Goal: Communication & Community: Answer question/provide support

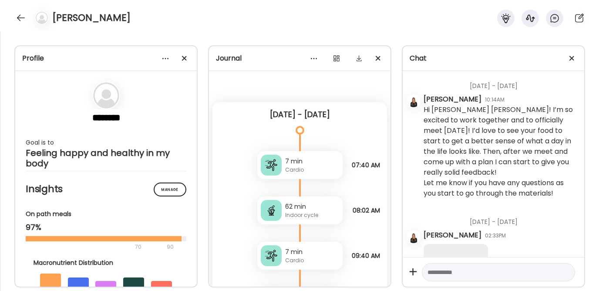
scroll to position [18814, 0]
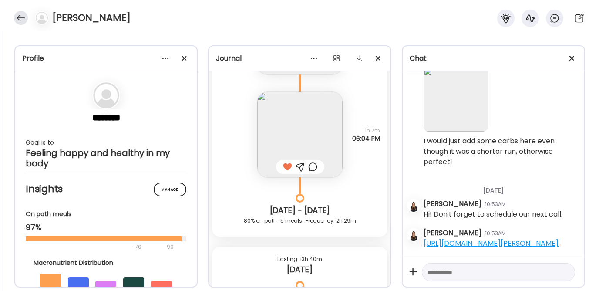
click at [21, 17] on div at bounding box center [21, 18] width 14 height 14
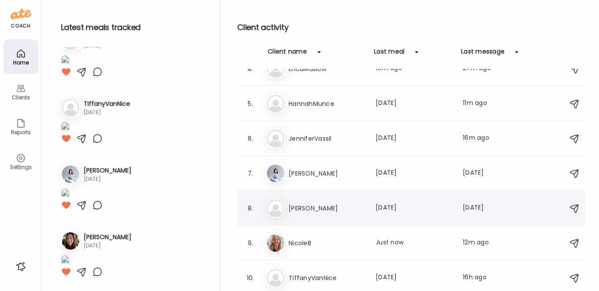
scroll to position [650, 0]
click at [302, 272] on h3 "TiffanyVanNice" at bounding box center [327, 277] width 77 height 10
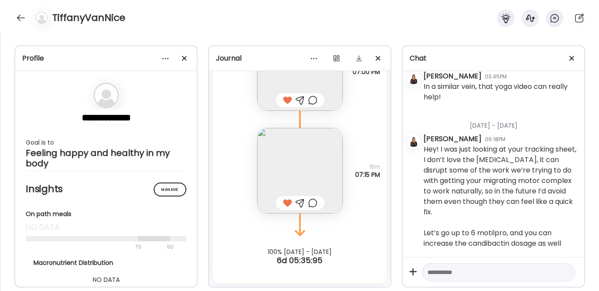
scroll to position [11339, 0]
click at [21, 17] on div at bounding box center [21, 18] width 14 height 14
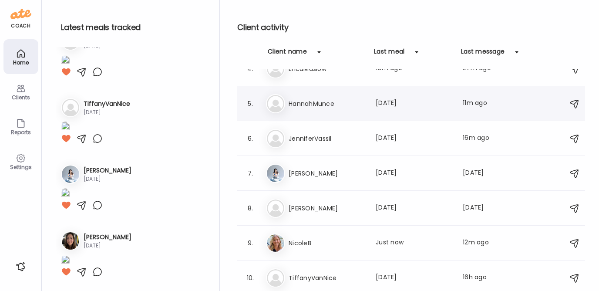
scroll to position [0, 0]
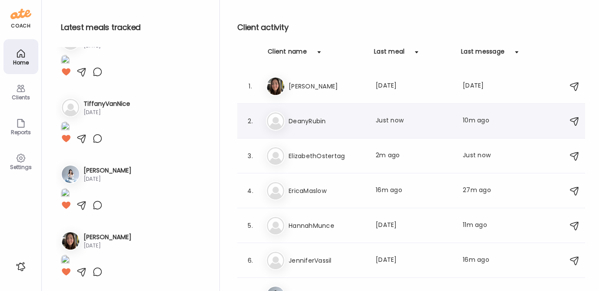
click at [310, 129] on div "De DeanyRubin Last meal: Just now Last message: 10m ago You: haha that's okay! …" at bounding box center [412, 120] width 293 height 19
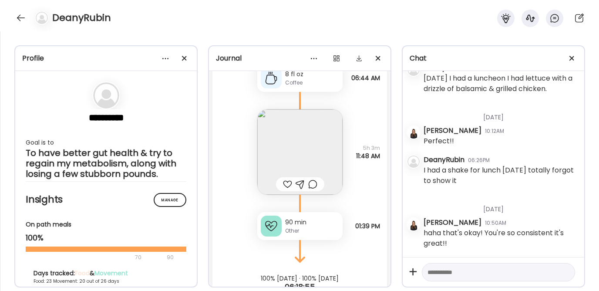
scroll to position [13326, 0]
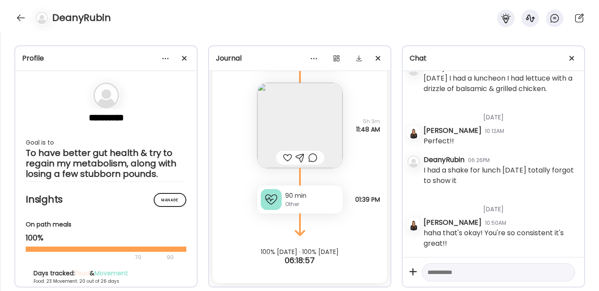
click at [293, 198] on div "90 min" at bounding box center [312, 195] width 54 height 9
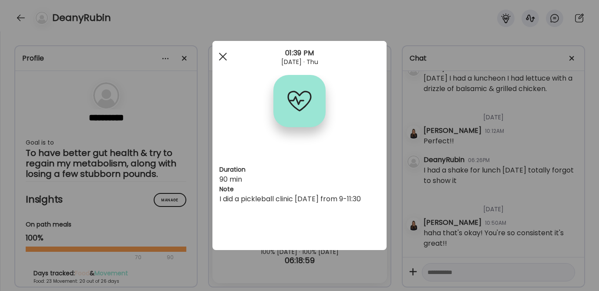
click at [220, 55] on span at bounding box center [223, 57] width 8 height 8
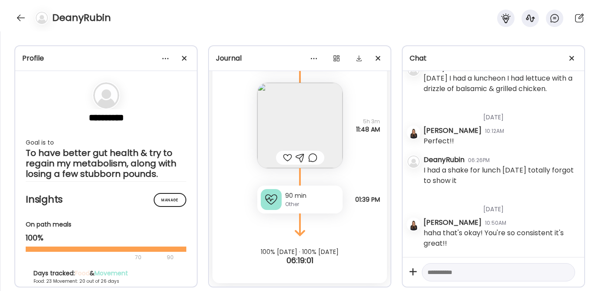
click at [443, 275] on textarea at bounding box center [490, 272] width 126 height 10
click at [459, 273] on textarea at bounding box center [490, 272] width 126 height 10
type textarea "**********"
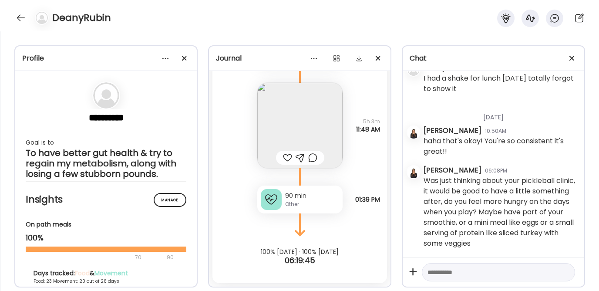
scroll to position [4609, 0]
click at [17, 15] on div at bounding box center [21, 18] width 14 height 14
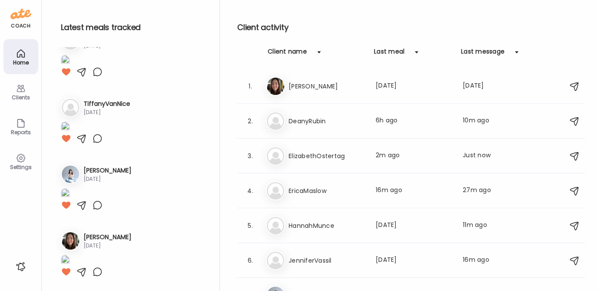
scroll to position [650, 0]
click at [304, 164] on div "El ElizabethOstertag Last meal: 2m ago Last message: Just now Amazing!! I feel …" at bounding box center [412, 155] width 293 height 19
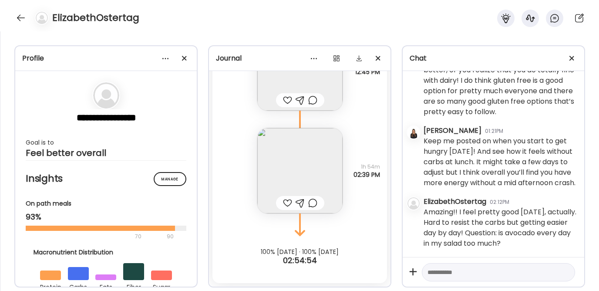
scroll to position [2252, 0]
click at [458, 273] on textarea at bounding box center [490, 272] width 126 height 10
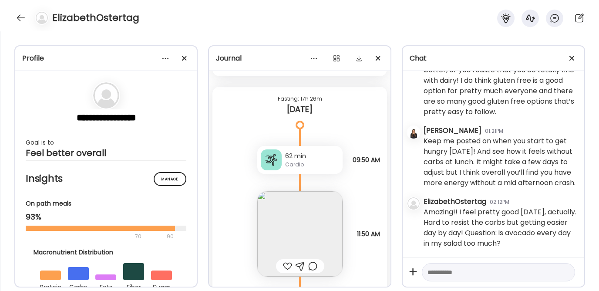
scroll to position [3059, 0]
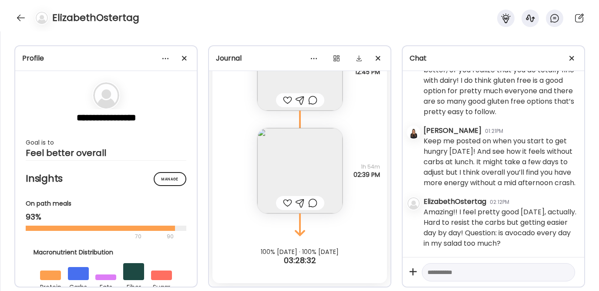
click at [453, 271] on textarea at bounding box center [490, 272] width 126 height 10
click at [470, 266] on div "**********" at bounding box center [498, 272] width 153 height 19
click at [457, 270] on textarea "**********" at bounding box center [490, 272] width 126 height 10
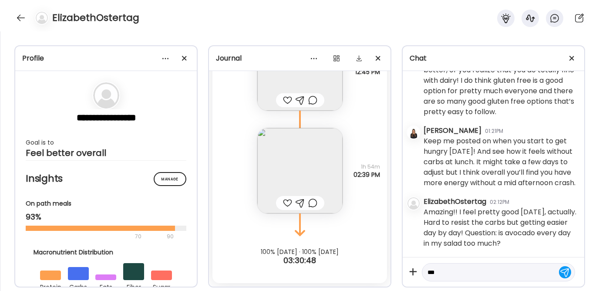
type textarea "*"
paste textarea "**********"
type textarea "**********"
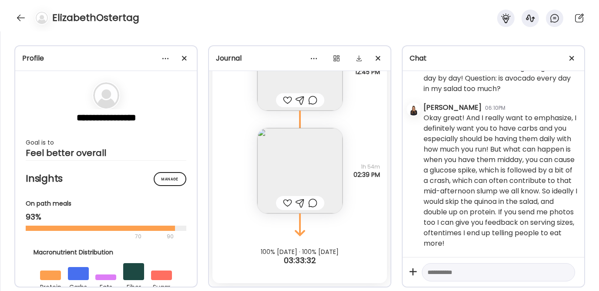
scroll to position [2342, 0]
click at [448, 275] on textarea at bounding box center [490, 272] width 126 height 10
paste textarea "**********"
type textarea "**********"
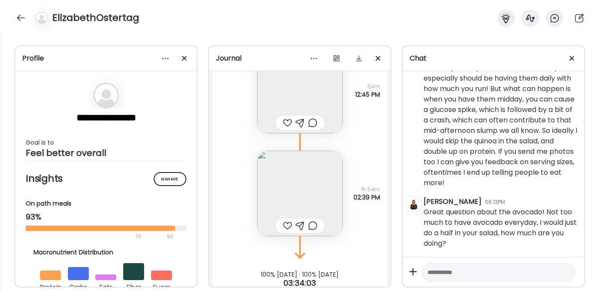
scroll to position [2990, 0]
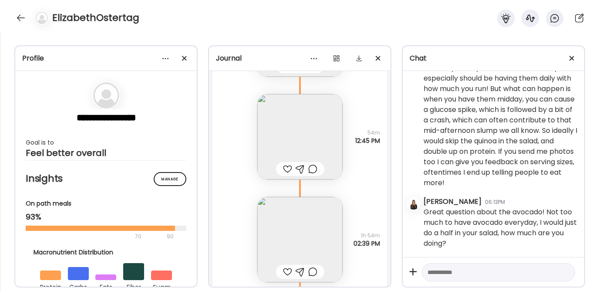
click at [309, 128] on img at bounding box center [299, 136] width 85 height 85
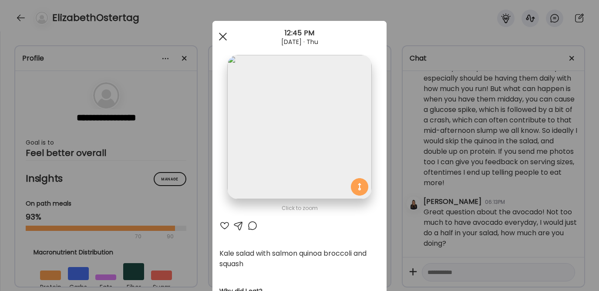
click at [222, 35] on div at bounding box center [222, 36] width 17 height 17
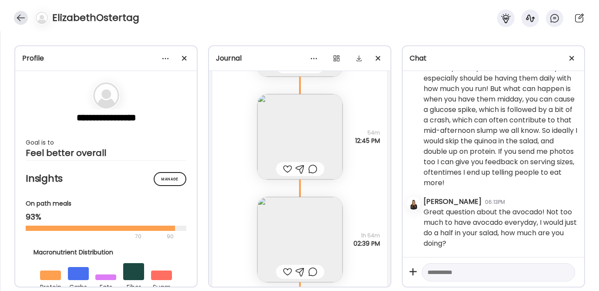
click at [17, 19] on div at bounding box center [21, 18] width 14 height 14
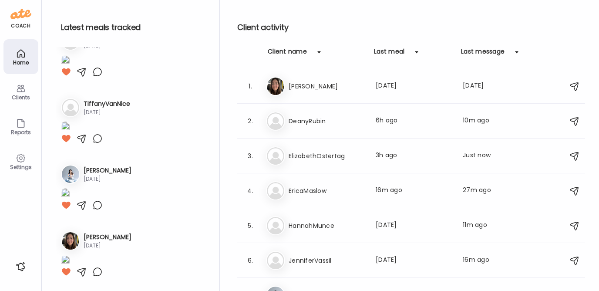
scroll to position [650, 0]
click at [300, 193] on h3 "EricaMaslow" at bounding box center [327, 190] width 77 height 10
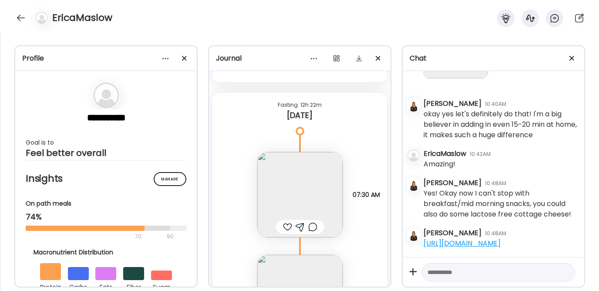
scroll to position [5872, 0]
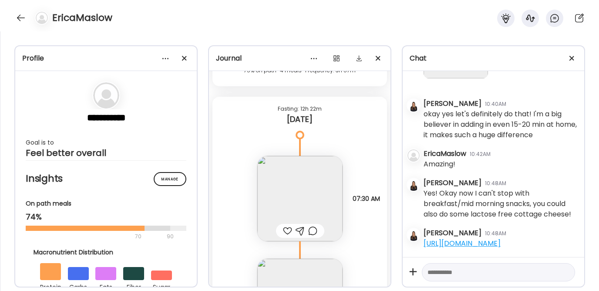
click at [285, 230] on div at bounding box center [287, 230] width 9 height 10
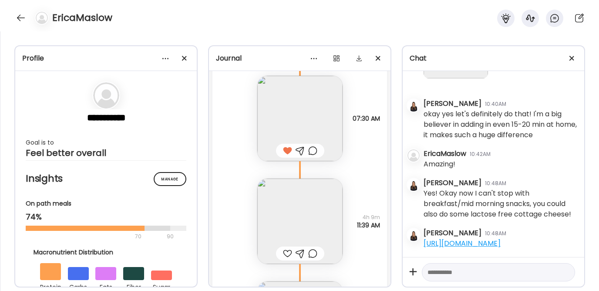
scroll to position [6026, 0]
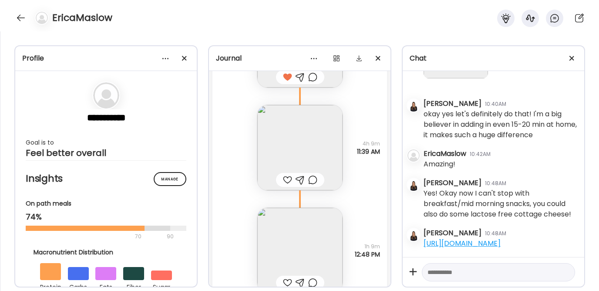
click at [302, 179] on div at bounding box center [300, 180] width 48 height 14
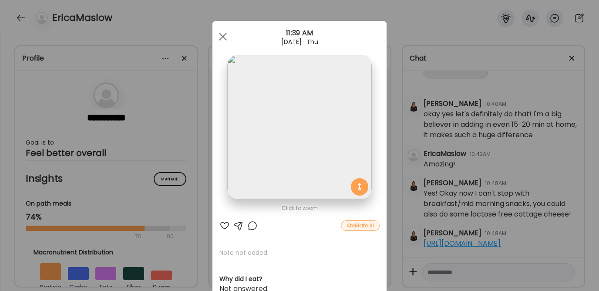
click at [233, 223] on div at bounding box center [238, 225] width 10 height 10
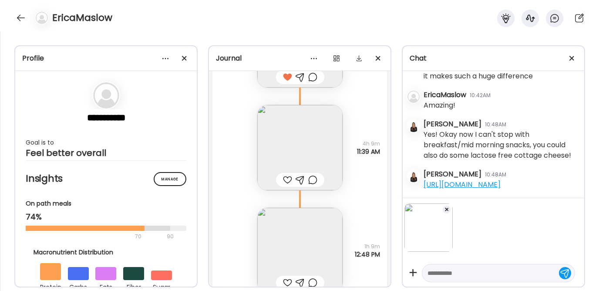
click at [459, 275] on textarea at bounding box center [490, 273] width 126 height 10
type textarea "**********"
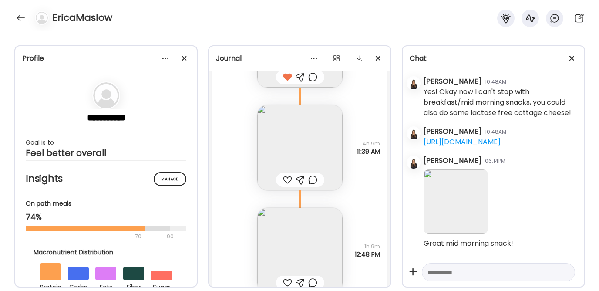
scroll to position [5167, 0]
click at [312, 257] on img at bounding box center [299, 250] width 85 height 85
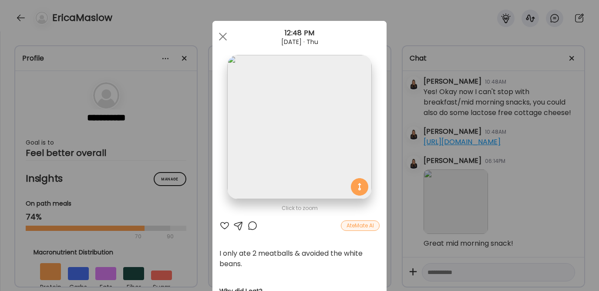
click at [219, 222] on div at bounding box center [224, 225] width 10 height 10
click at [236, 228] on div at bounding box center [238, 225] width 10 height 10
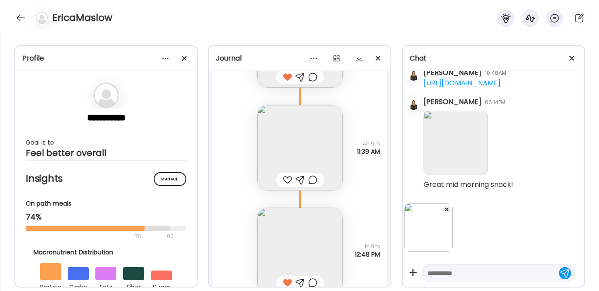
click at [433, 270] on textarea at bounding box center [490, 273] width 126 height 10
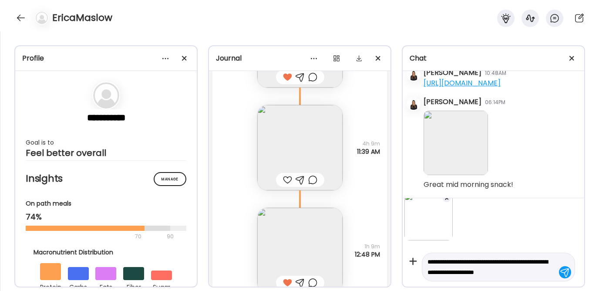
scroll to position [22, 0]
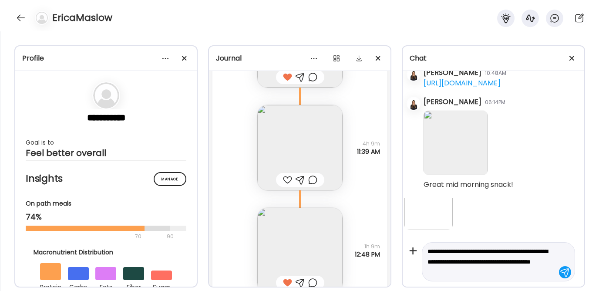
type textarea "**********"
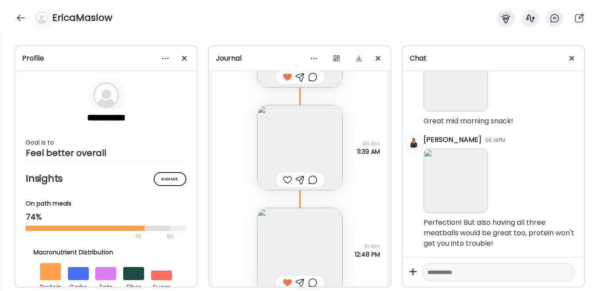
scroll to position [5289, 0]
click at [18, 19] on div at bounding box center [21, 18] width 14 height 14
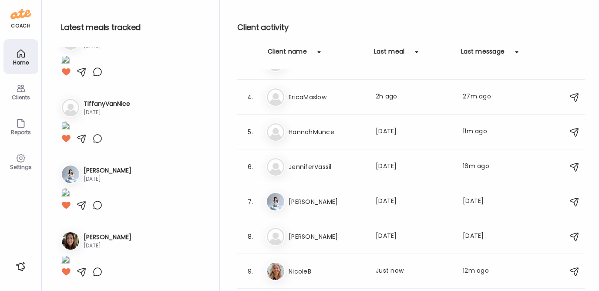
scroll to position [122, 0]
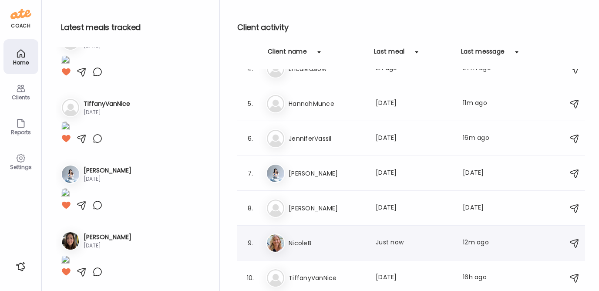
click at [302, 245] on h3 "NicoleB" at bounding box center [327, 243] width 77 height 10
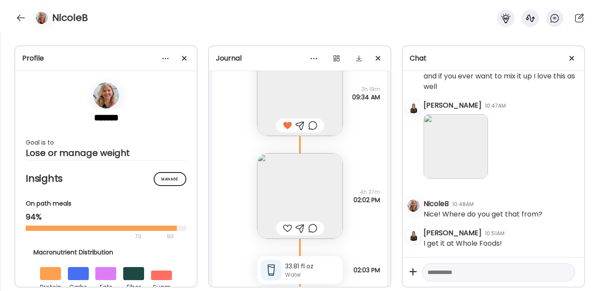
scroll to position [10873, 0]
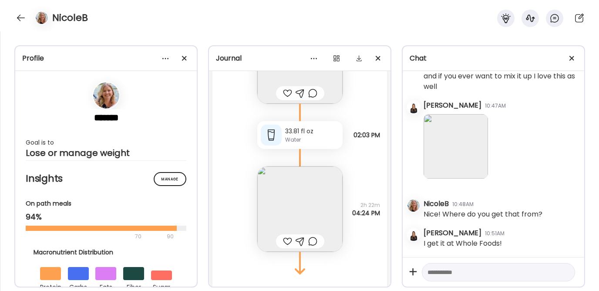
click at [285, 208] on img at bounding box center [299, 208] width 85 height 85
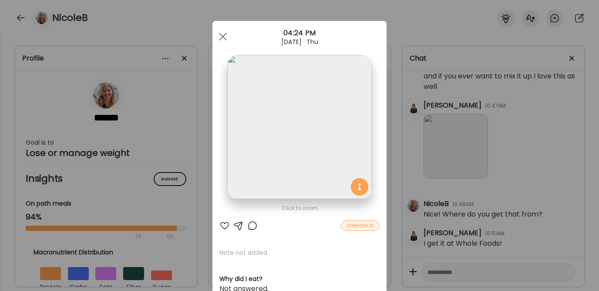
click at [222, 226] on div at bounding box center [224, 225] width 10 height 10
click at [222, 35] on div at bounding box center [222, 36] width 17 height 17
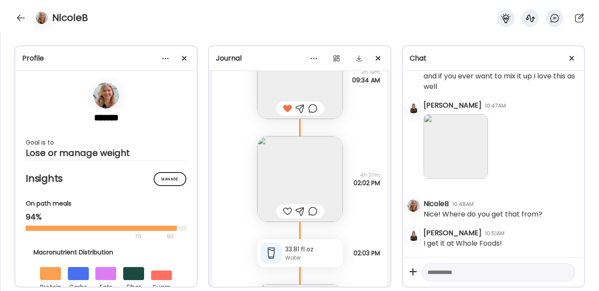
scroll to position [10755, 0]
click at [284, 212] on div at bounding box center [287, 211] width 9 height 10
click at [292, 165] on img at bounding box center [299, 179] width 85 height 85
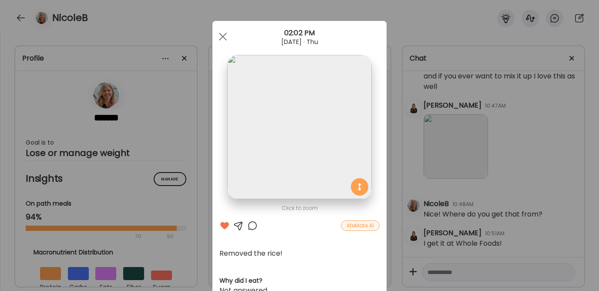
click at [234, 228] on div at bounding box center [238, 225] width 10 height 10
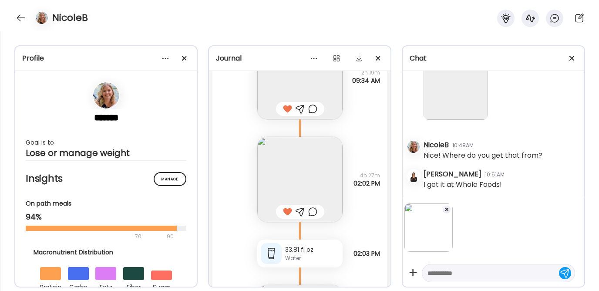
scroll to position [3643, 0]
click at [454, 272] on textarea at bounding box center [490, 273] width 126 height 10
type textarea "**********"
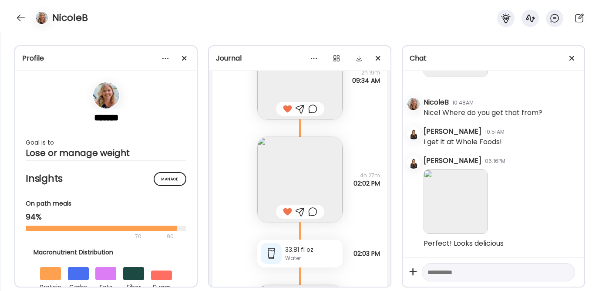
scroll to position [3689, 0]
click at [21, 14] on div at bounding box center [21, 18] width 14 height 14
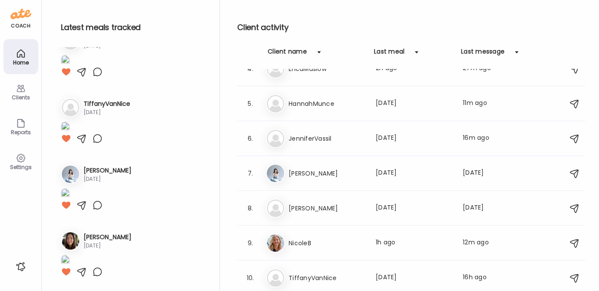
scroll to position [650, 0]
click at [312, 208] on h3 "[PERSON_NAME]" at bounding box center [327, 208] width 77 height 10
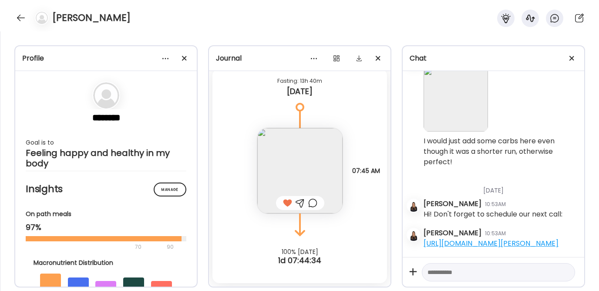
scroll to position [18814, 0]
click at [19, 17] on div at bounding box center [21, 18] width 14 height 14
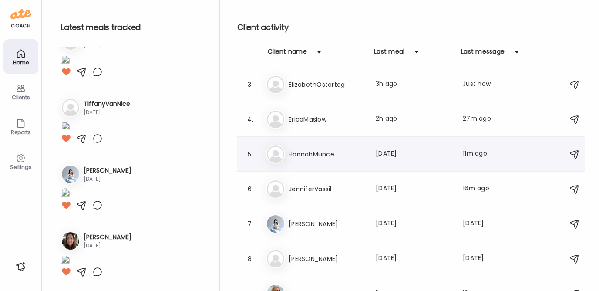
scroll to position [65, 0]
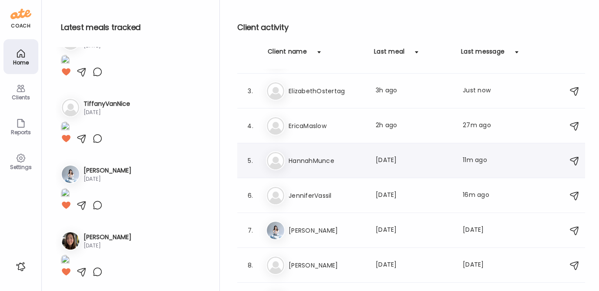
click at [314, 153] on div "Ha HannahMunce Last meal: [DATE] Last message: 11m ago You: Looks so good but i…" at bounding box center [412, 160] width 293 height 19
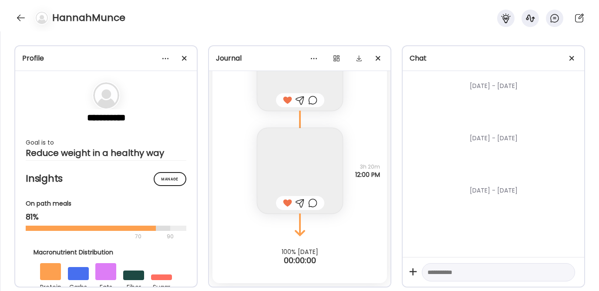
scroll to position [667, 0]
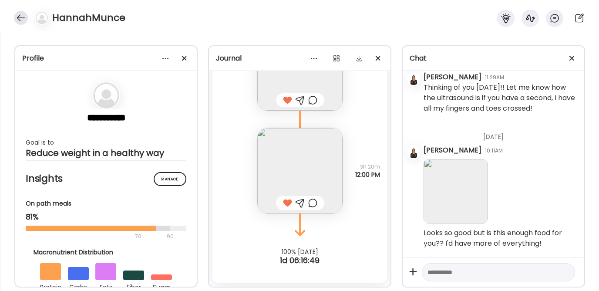
click at [21, 16] on div at bounding box center [21, 18] width 14 height 14
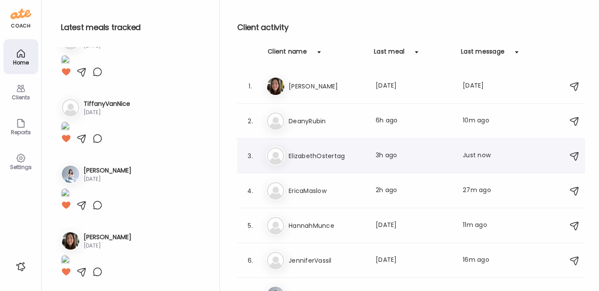
click at [320, 157] on h3 "ElizabethOstertag" at bounding box center [327, 156] width 77 height 10
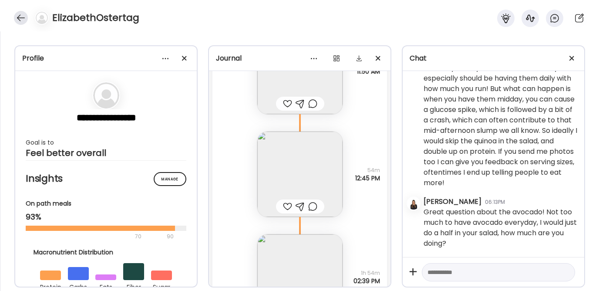
click at [24, 16] on div at bounding box center [21, 18] width 14 height 14
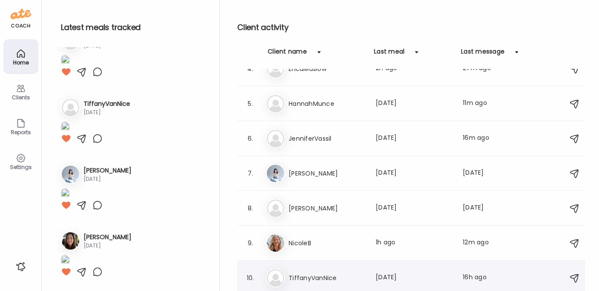
click at [312, 271] on div "Ti TiffanyVanNice Last meal: [DATE] Last message: 16h ago You: Hey! I was just …" at bounding box center [412, 277] width 293 height 19
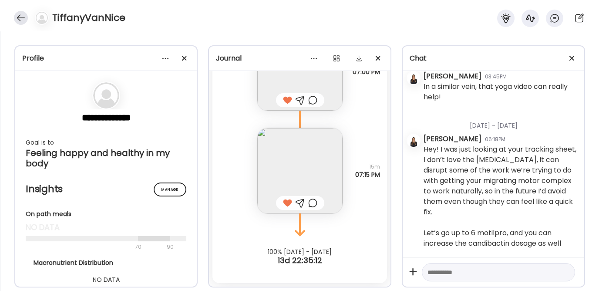
click at [24, 17] on div at bounding box center [21, 18] width 14 height 14
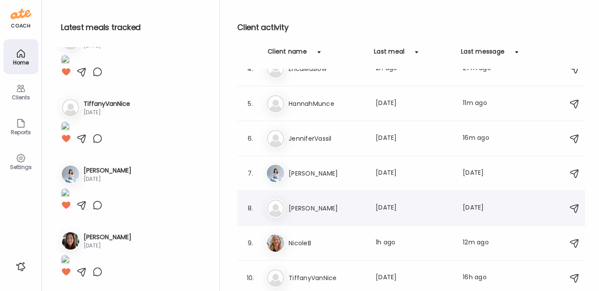
click at [310, 213] on h3 "[PERSON_NAME]" at bounding box center [327, 208] width 77 height 10
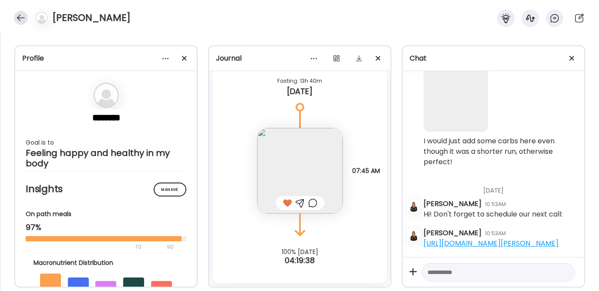
scroll to position [18814, 0]
click at [21, 16] on div at bounding box center [21, 18] width 14 height 14
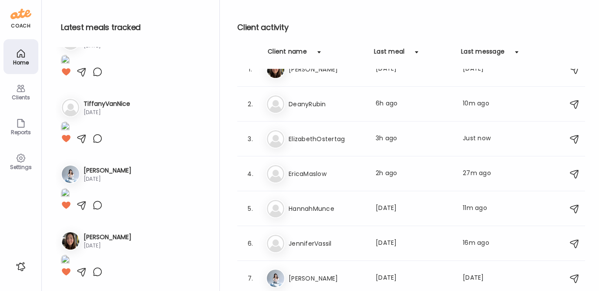
scroll to position [0, 0]
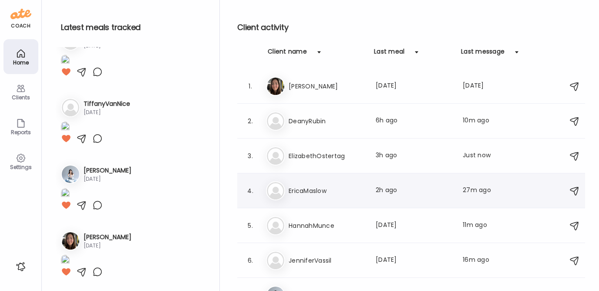
click at [299, 191] on h3 "EricaMaslow" at bounding box center [327, 190] width 77 height 10
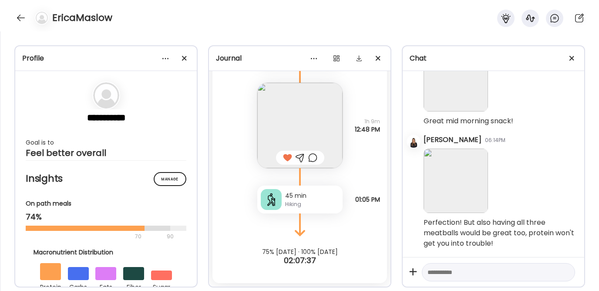
scroll to position [5289, 0]
click at [19, 17] on div at bounding box center [21, 18] width 14 height 14
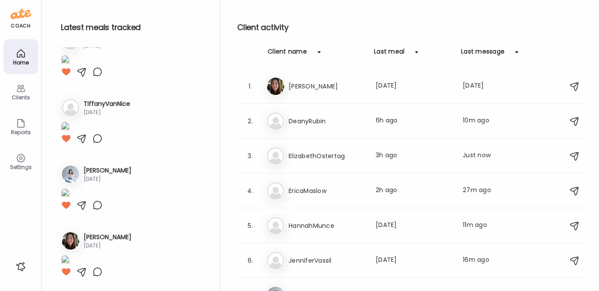
scroll to position [650, 0]
